Goal: Information Seeking & Learning: Learn about a topic

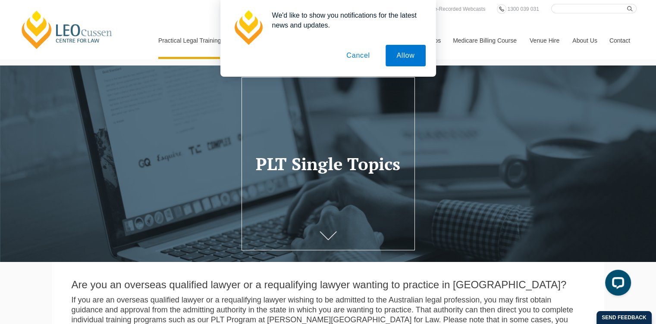
click at [360, 57] on button "Cancel" at bounding box center [358, 56] width 45 height 22
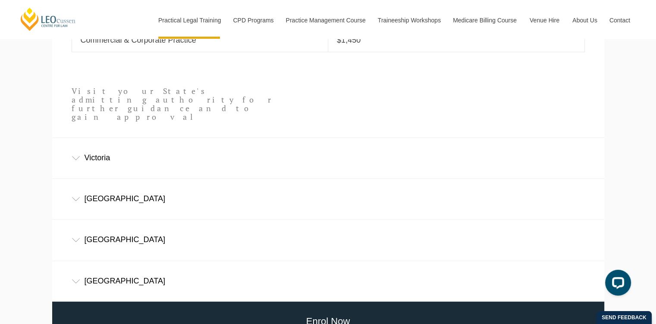
scroll to position [518, 0]
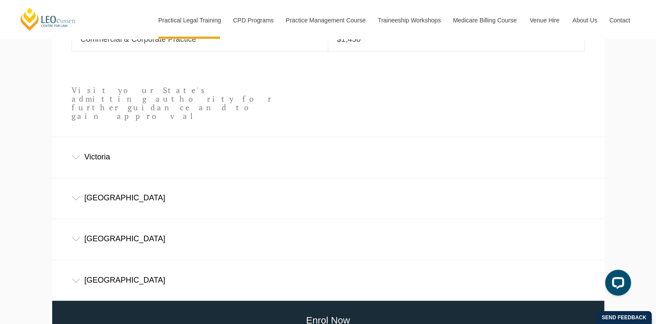
click at [151, 137] on div "Victoria" at bounding box center [328, 157] width 552 height 40
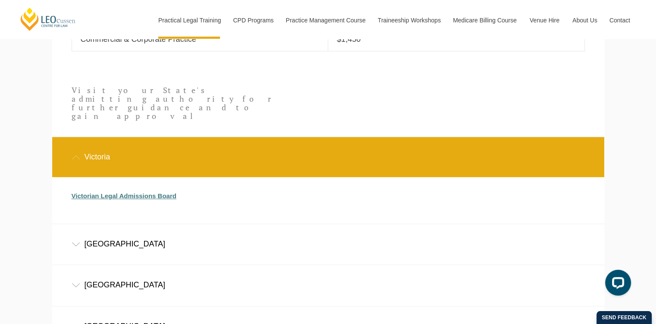
click at [141, 192] on link "Victorian Legal Admissions Board" at bounding box center [124, 195] width 105 height 7
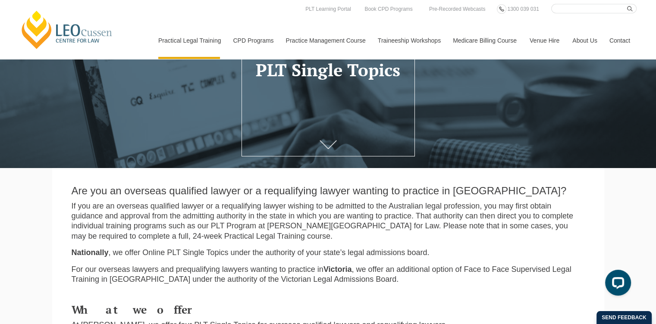
scroll to position [0, 0]
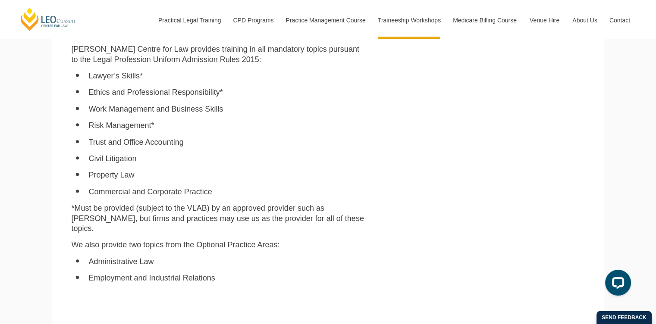
scroll to position [613, 0]
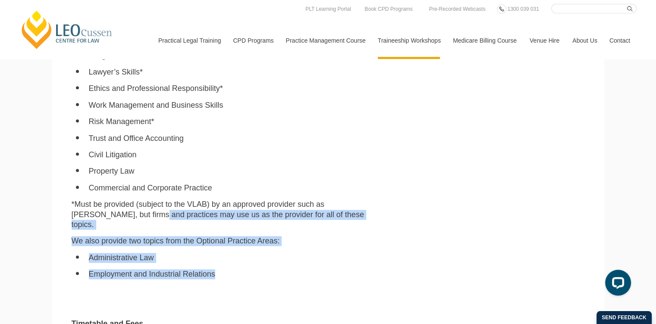
drag, startPoint x: 217, startPoint y: 269, endPoint x: 143, endPoint y: 213, distance: 92.9
click at [143, 213] on div "[PERSON_NAME] Centre for Law has an enviable record in helping firms and legal …" at bounding box center [218, 75] width 307 height 714
click at [229, 240] on div "[PERSON_NAME] Centre for Law has an enviable record in helping firms and legal …" at bounding box center [218, 75] width 307 height 714
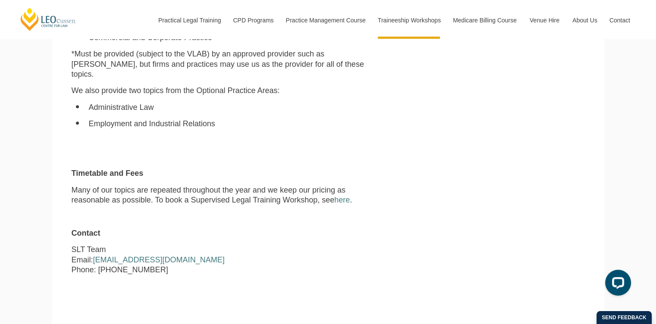
scroll to position [742, 0]
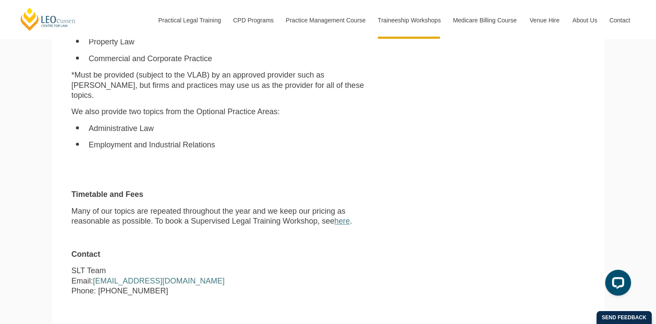
click at [343, 217] on link "here" at bounding box center [342, 221] width 16 height 9
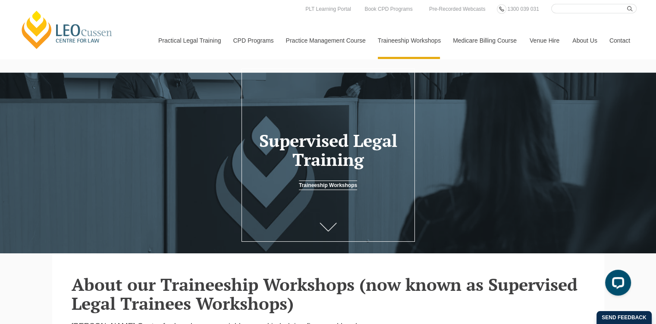
scroll to position [9, 0]
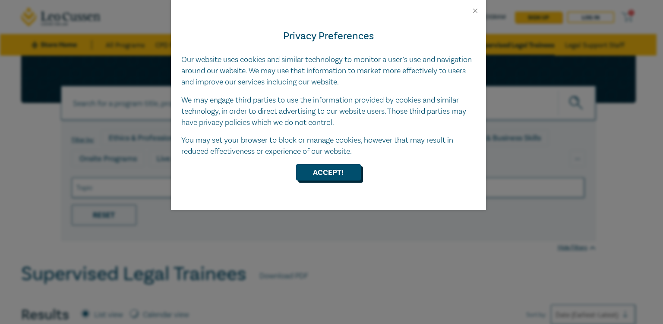
click at [330, 172] on button "Accept!" at bounding box center [328, 172] width 65 height 16
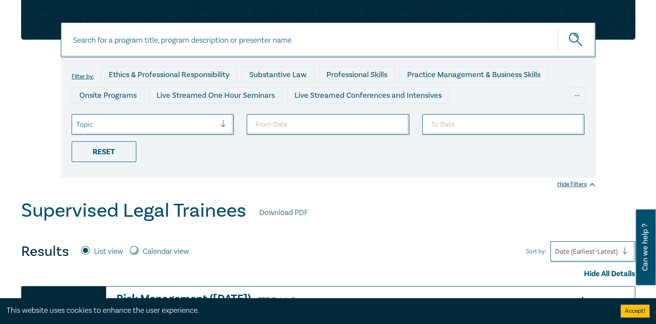
scroll to position [86, 0]
